Goal: Task Accomplishment & Management: Manage account settings

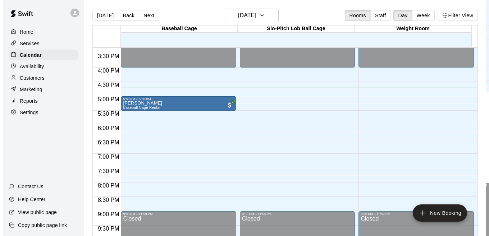
scroll to position [442, 0]
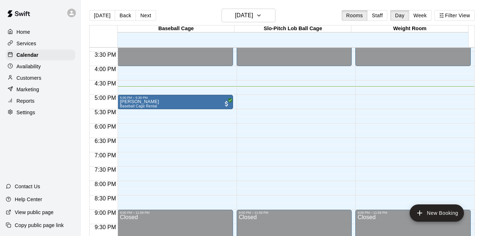
click at [232, 125] on div at bounding box center [177, 127] width 119 height 7
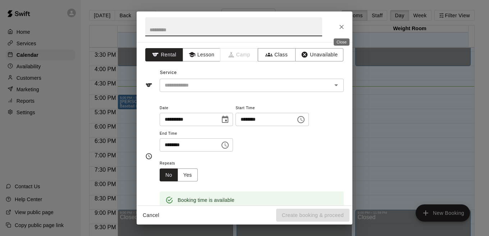
click at [340, 27] on icon "Close" at bounding box center [341, 26] width 7 height 7
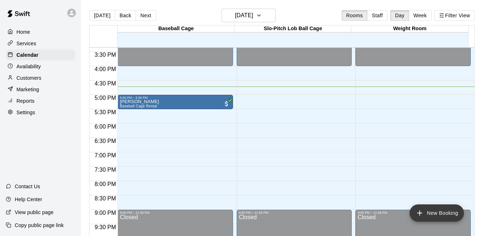
click at [422, 211] on icon "add" at bounding box center [419, 213] width 9 height 9
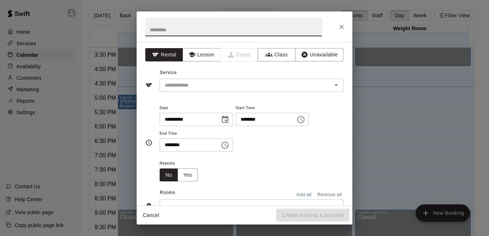
click at [305, 119] on icon "Choose time, selected time is 8:00 AM" at bounding box center [301, 119] width 9 height 9
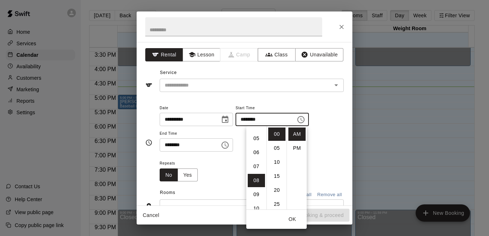
scroll to position [60, 0]
click at [255, 159] on li "06" at bounding box center [256, 158] width 17 height 13
click at [296, 150] on li "PM" at bounding box center [296, 148] width 17 height 13
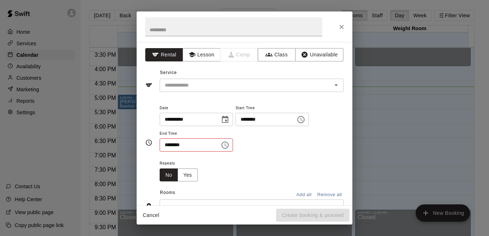
type input "********"
click at [229, 143] on icon "Choose time, selected time is 8:30 AM" at bounding box center [225, 145] width 9 height 9
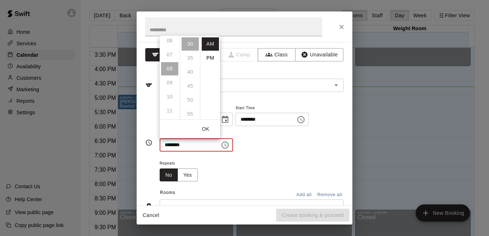
scroll to position [85, 0]
click at [168, 71] on ul "12 01 02 03 04 05 06 07 08 09 10 11" at bounding box center [170, 77] width 20 height 83
click at [209, 58] on li "PM" at bounding box center [210, 57] width 17 height 13
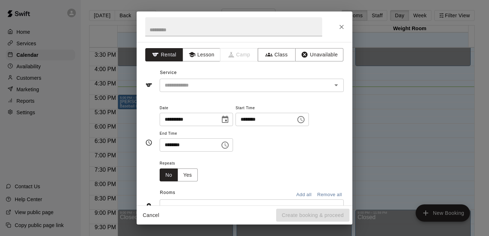
click at [229, 145] on icon "Choose time, selected time is 8:30 PM" at bounding box center [225, 145] width 9 height 9
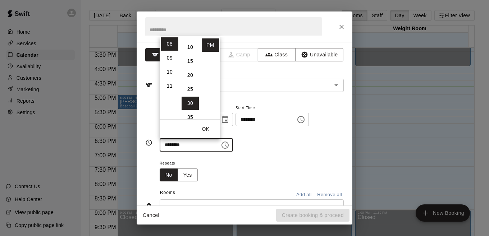
scroll to position [0, 0]
click at [191, 47] on li "00" at bounding box center [190, 43] width 17 height 13
type input "********"
click at [265, 159] on div "Repeats No Yes" at bounding box center [252, 170] width 184 height 23
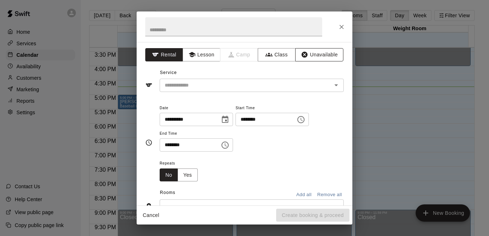
click at [311, 56] on button "Unavailable" at bounding box center [319, 54] width 48 height 13
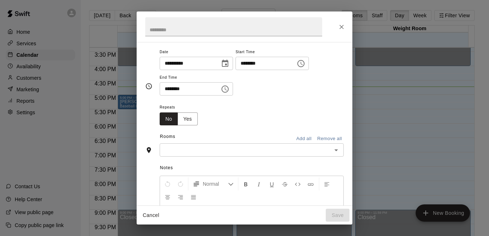
scroll to position [20, 0]
click at [297, 141] on button "Add all" at bounding box center [303, 138] width 23 height 11
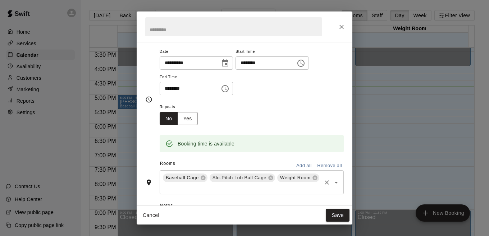
click at [323, 185] on icon "Clear" at bounding box center [326, 182] width 7 height 7
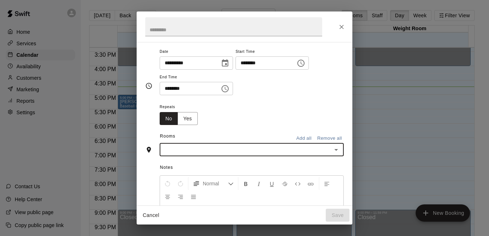
click at [332, 149] on icon "Open" at bounding box center [336, 150] width 9 height 9
click at [295, 138] on button "Add all" at bounding box center [303, 138] width 23 height 11
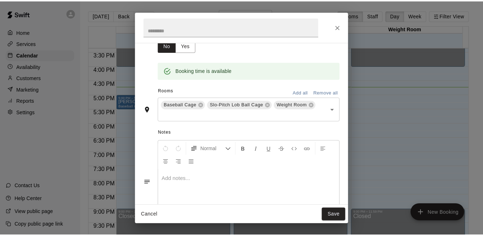
scroll to position [95, 0]
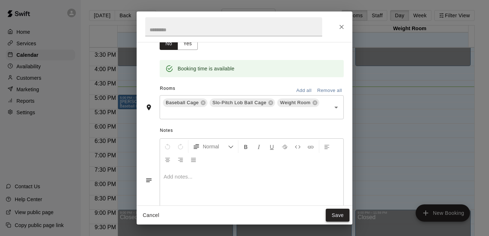
click at [334, 216] on button "Save" at bounding box center [338, 215] width 24 height 13
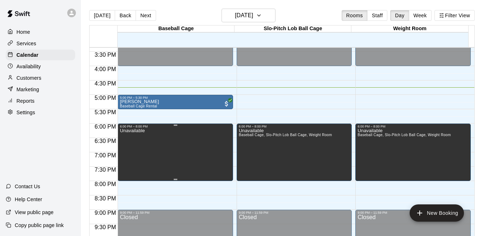
click at [174, 128] on div "6:00 PM – 8:00 PM" at bounding box center [175, 127] width 111 height 4
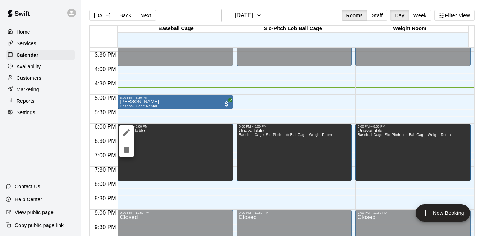
click at [218, 196] on div at bounding box center [244, 118] width 489 height 236
